Goal: Information Seeking & Learning: Learn about a topic

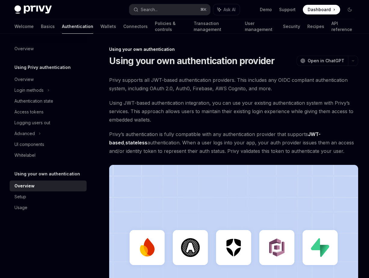
click at [208, 153] on span "Privy’s authentication is fully compatible with any authentication provider tha…" at bounding box center [233, 142] width 249 height 25
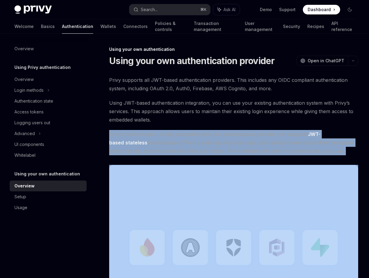
click at [208, 153] on span "Privy’s authentication is fully compatible with any authentication provider tha…" at bounding box center [233, 142] width 249 height 25
click at [208, 141] on span "Privy’s authentication is fully compatible with any authentication provider tha…" at bounding box center [233, 142] width 249 height 25
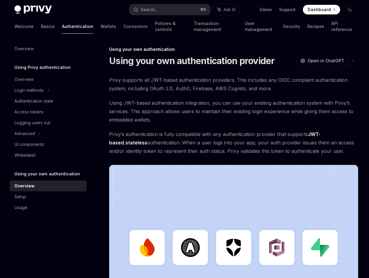
click at [208, 137] on span "Privy’s authentication is fully compatible with any authentication provider tha…" at bounding box center [233, 142] width 249 height 25
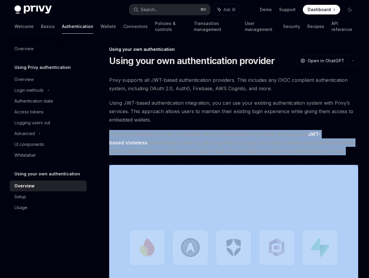
click at [208, 137] on span "Privy’s authentication is fully compatible with any authentication provider tha…" at bounding box center [233, 142] width 249 height 25
click at [212, 125] on div "Privy supports all JWT-based authentication providers. This includes any OIDC c…" at bounding box center [233, 209] width 249 height 267
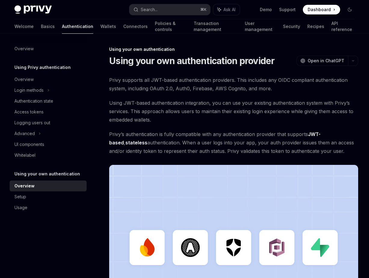
click at [190, 114] on span "Using JWT-based authentication integration, you can use your existing authentic…" at bounding box center [233, 111] width 249 height 25
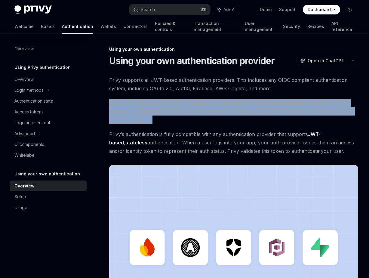
click at [190, 114] on span "Using JWT-based authentication integration, you can use your existing authentic…" at bounding box center [233, 111] width 249 height 25
click at [197, 110] on span "Using JWT-based authentication integration, you can use your existing authentic…" at bounding box center [233, 111] width 249 height 25
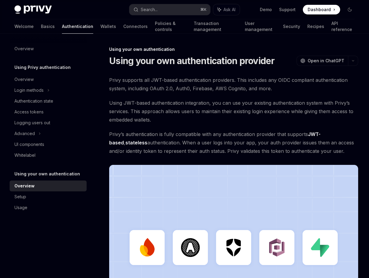
click at [277, 81] on span "Privy supports all JWT-based authentication providers. This includes any OIDC c…" at bounding box center [233, 84] width 249 height 17
click at [278, 79] on span "Privy supports all JWT-based authentication providers. This includes any OIDC c…" at bounding box center [233, 84] width 249 height 17
click at [326, 77] on span "Privy supports all JWT-based authentication providers. This includes any OIDC c…" at bounding box center [233, 84] width 249 height 17
copy span "OIDC compliant authentication"
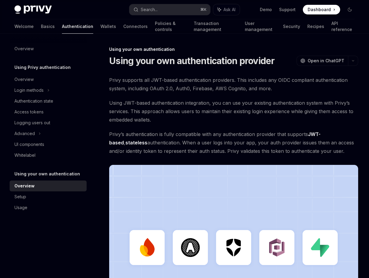
click at [170, 92] on span "Privy supports all JWT-based authentication providers. This includes any OIDC c…" at bounding box center [233, 84] width 249 height 17
